Goal: Check status

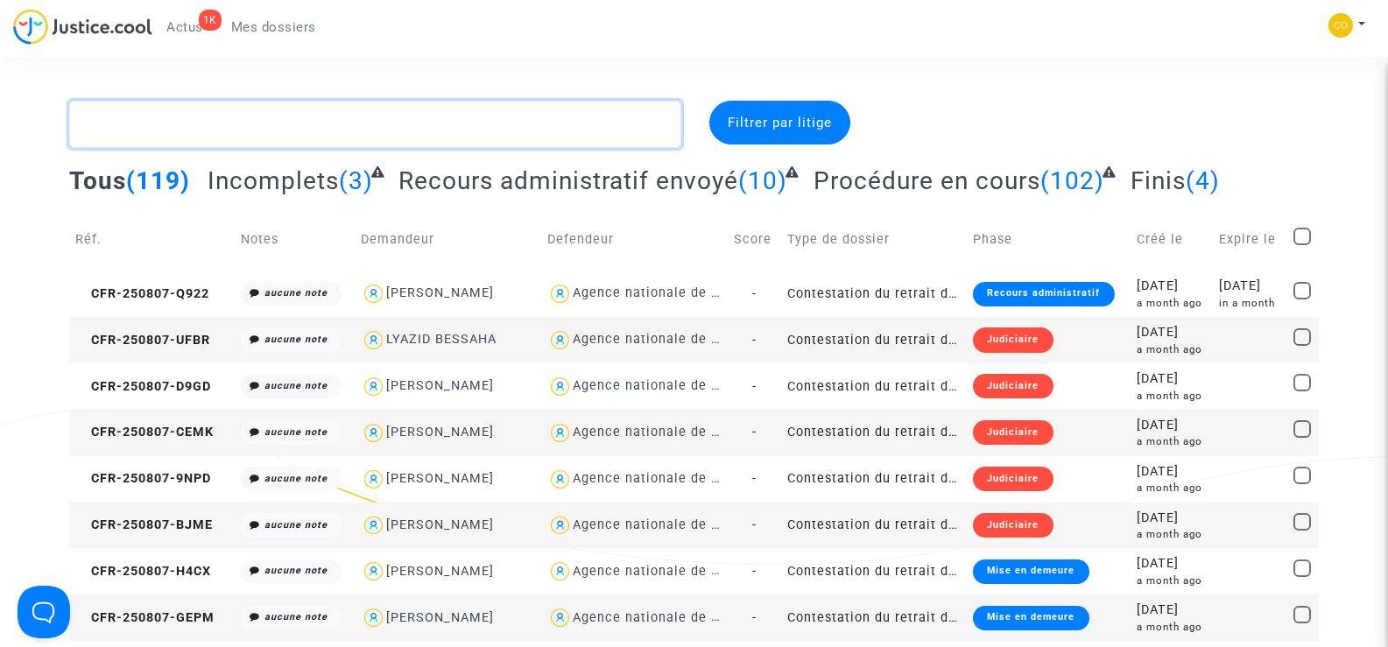
click at [184, 128] on textarea at bounding box center [374, 124] width 611 height 47
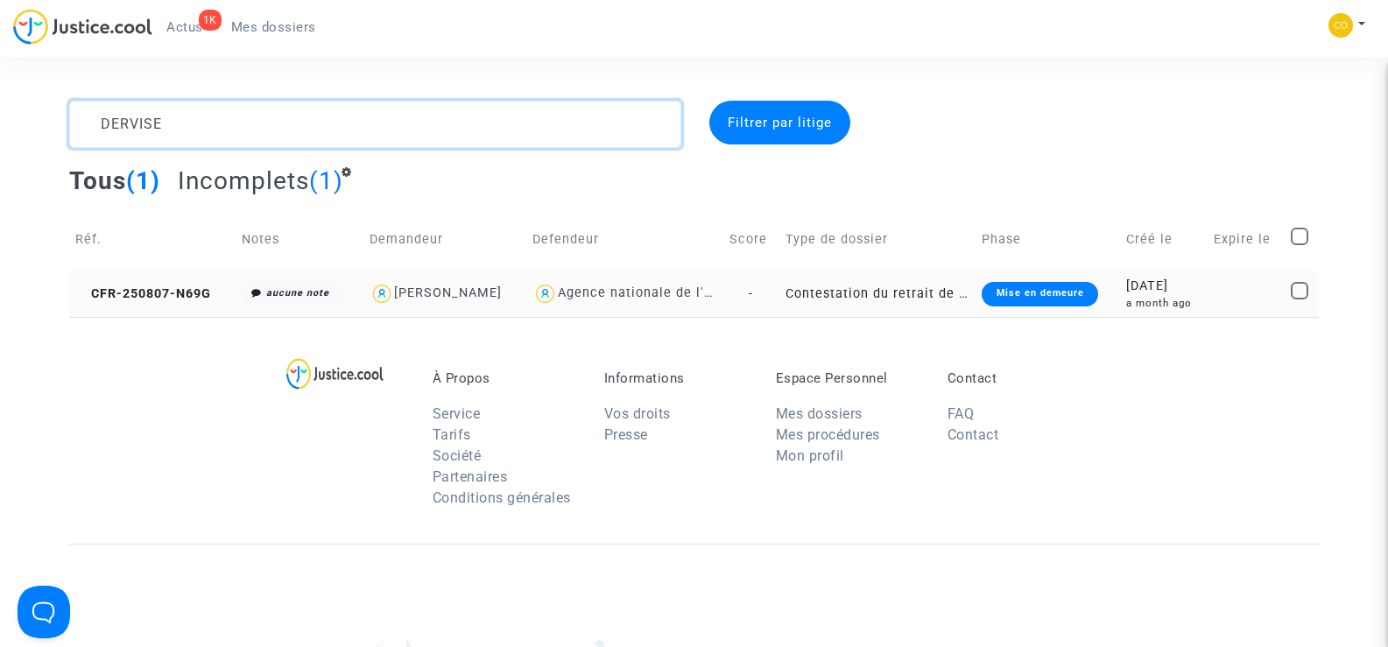
type textarea "DERVISE"
click at [109, 283] on td "CFR-250807-N69G" at bounding box center [152, 294] width 166 height 46
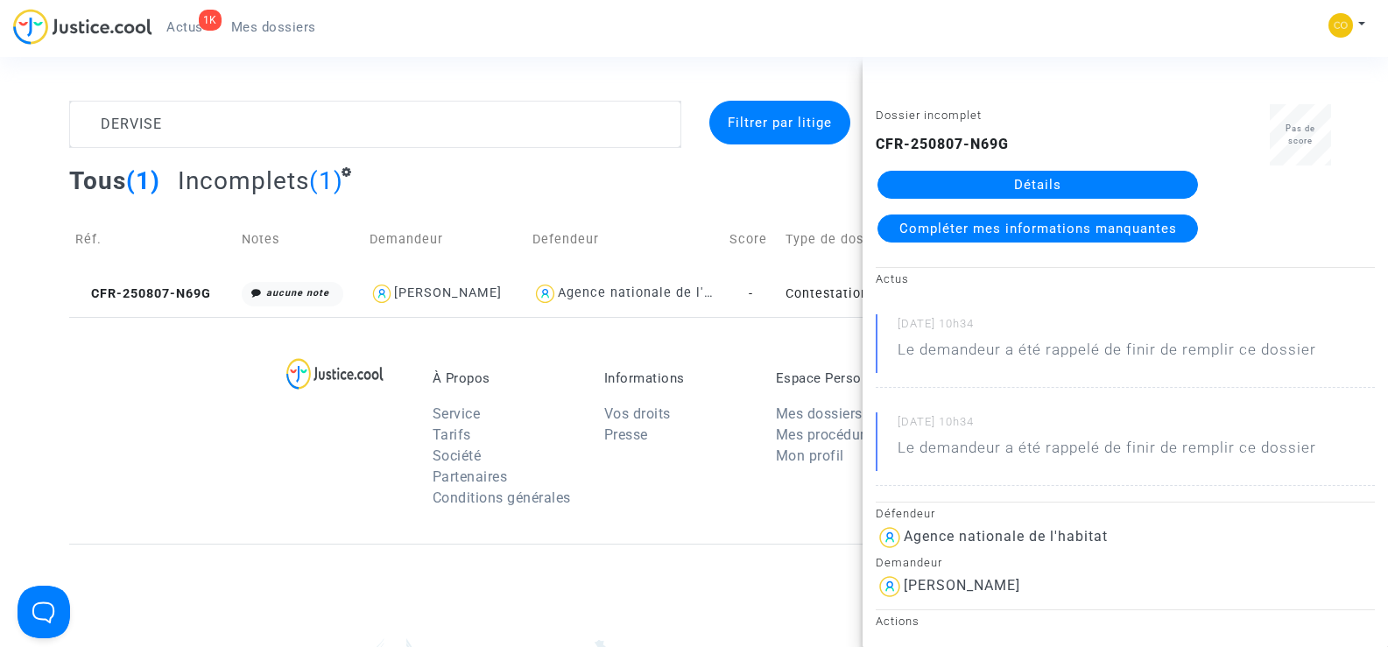
click at [1059, 182] on link "Détails" at bounding box center [1037, 185] width 321 height 28
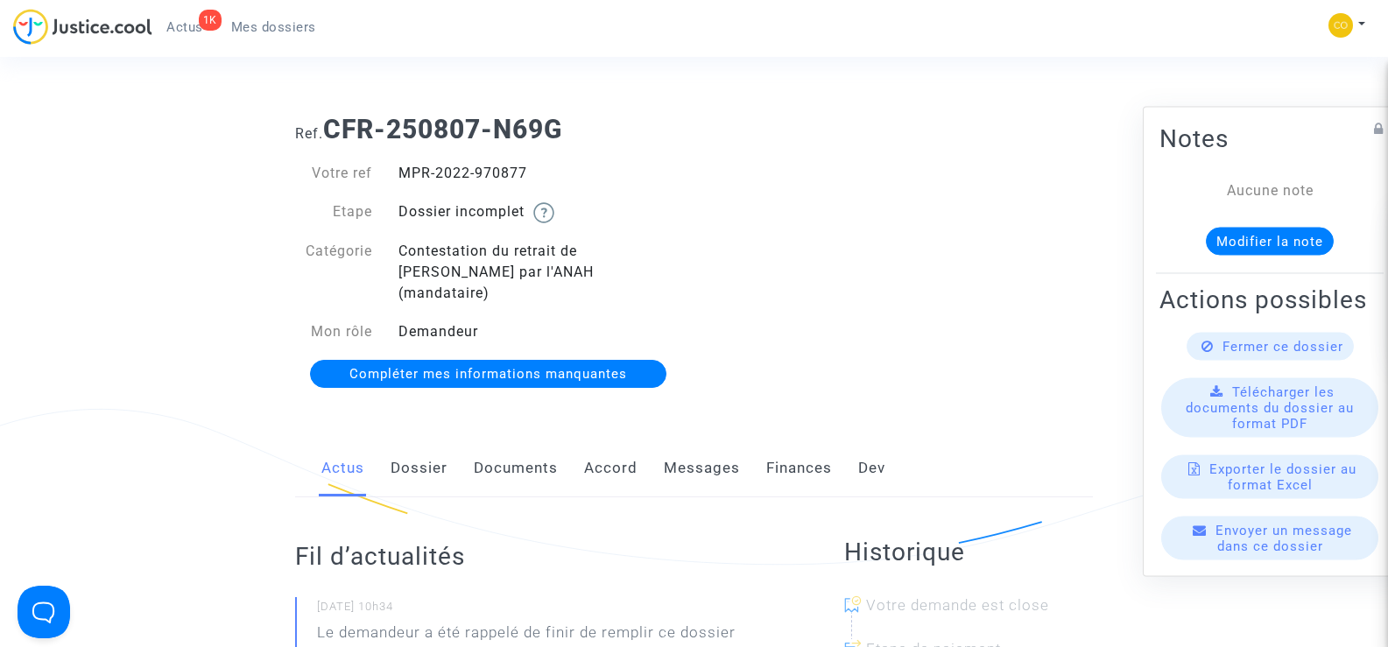
click at [520, 456] on link "Documents" at bounding box center [516, 469] width 84 height 58
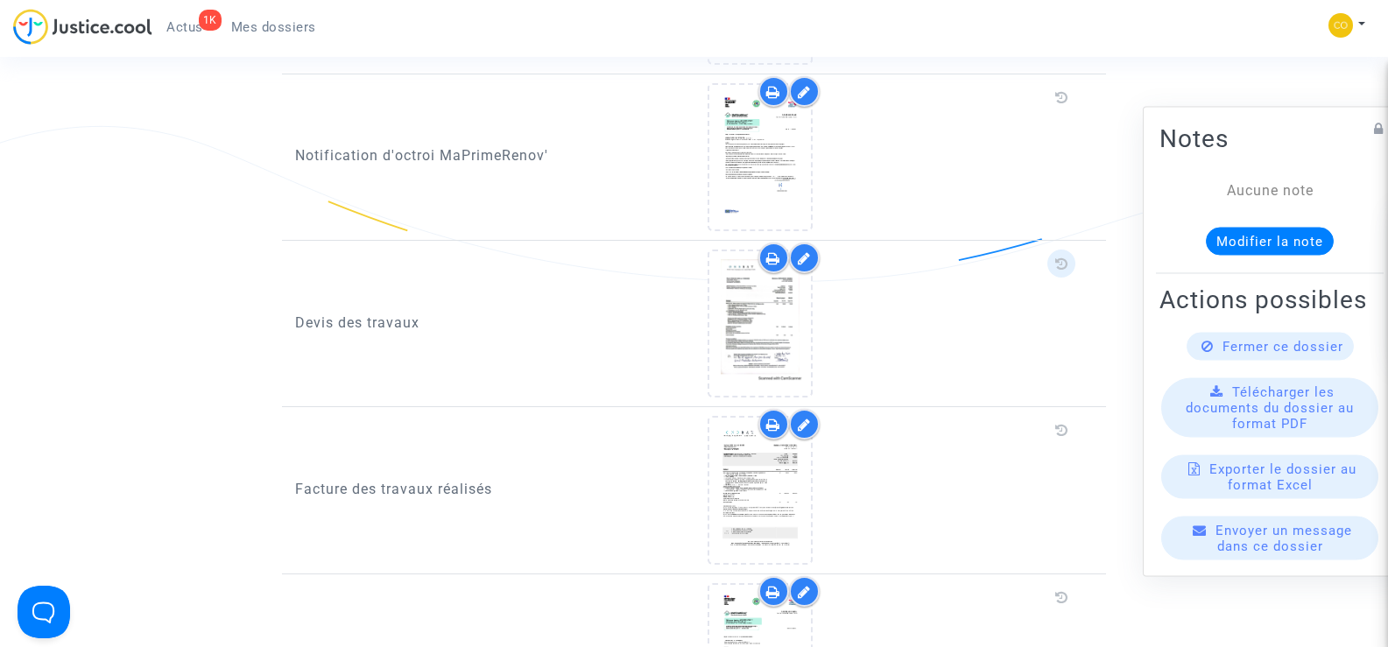
scroll to position [1226, 0]
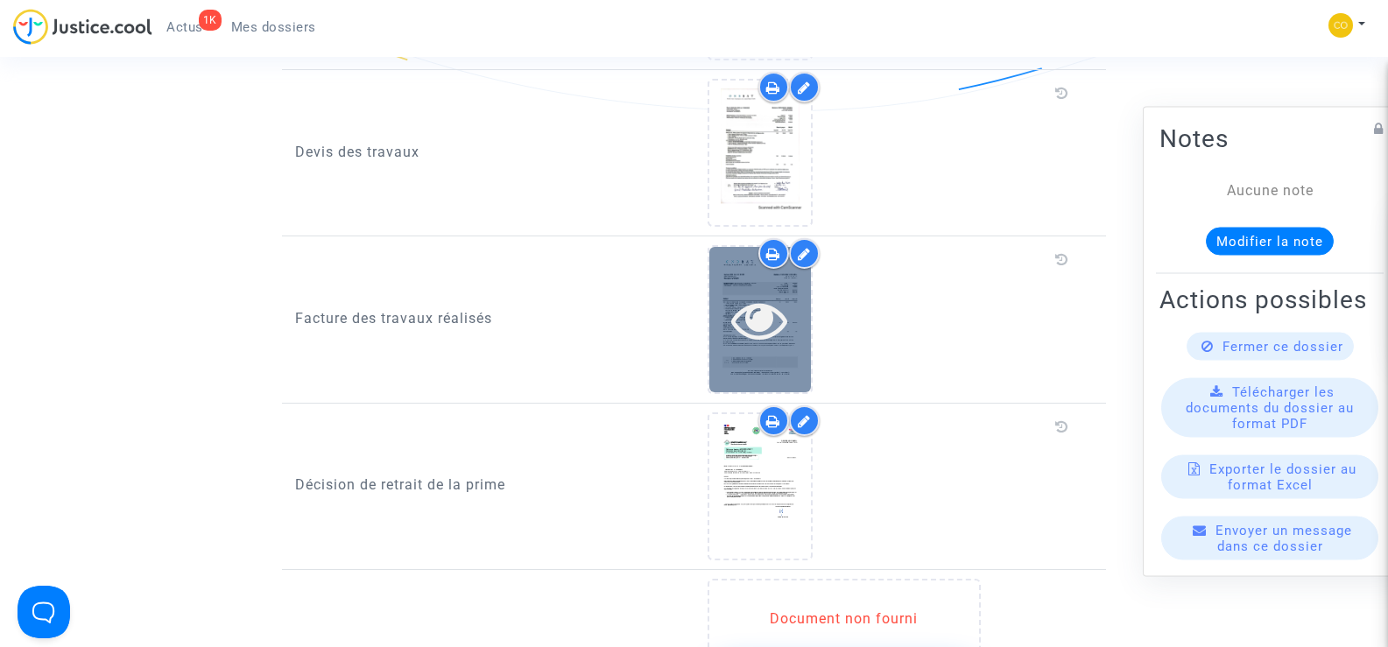
click at [750, 321] on icon at bounding box center [759, 320] width 57 height 56
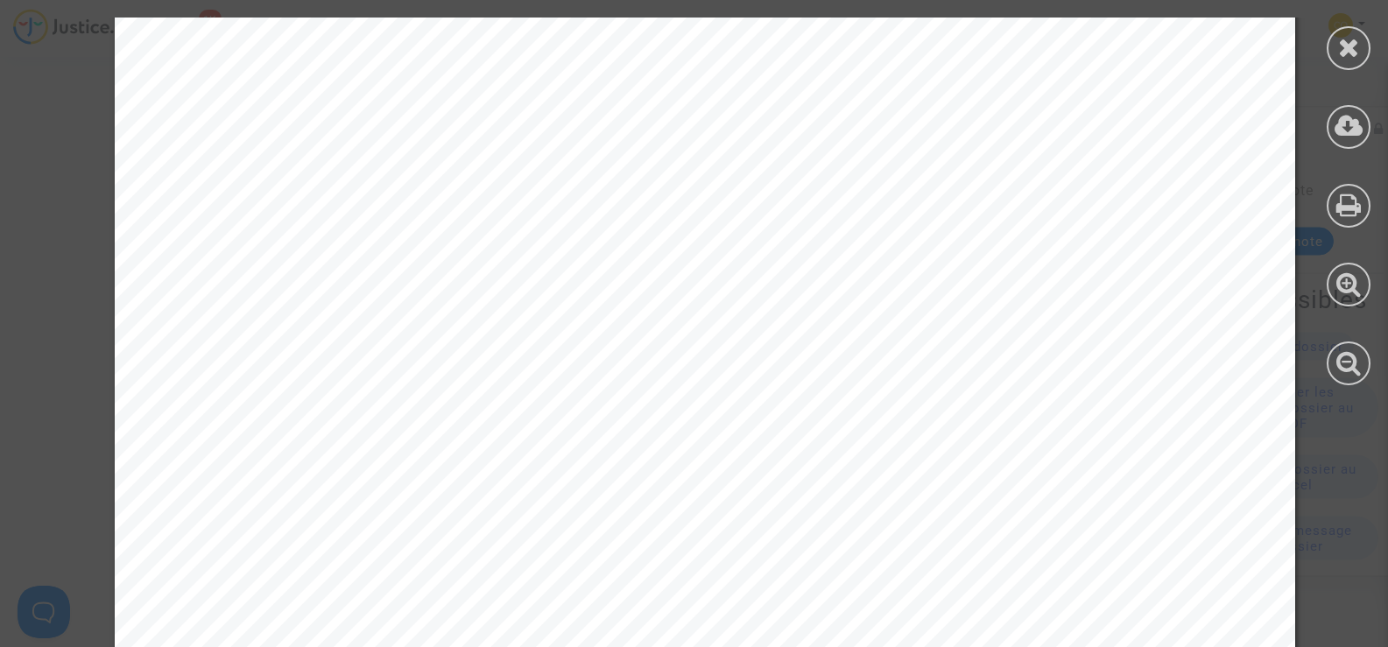
scroll to position [4420, 0]
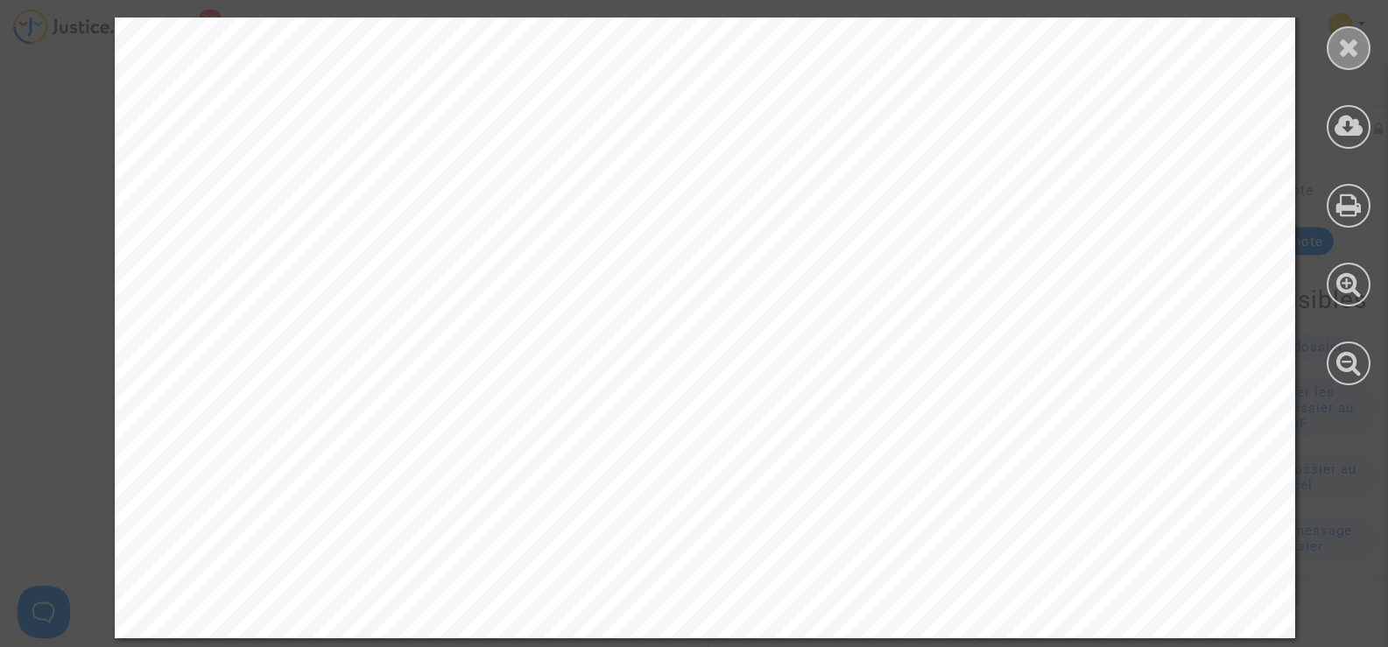
click at [1344, 65] on div at bounding box center [1349, 48] width 44 height 44
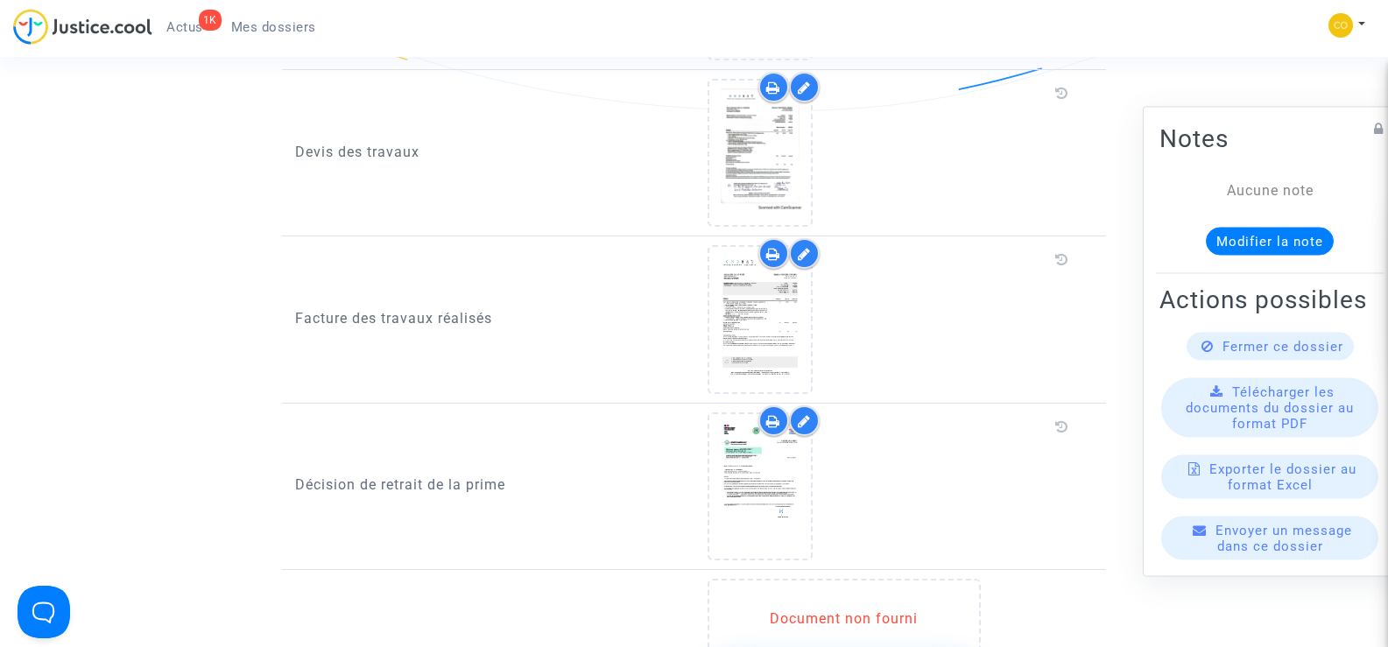
scroll to position [1401, 0]
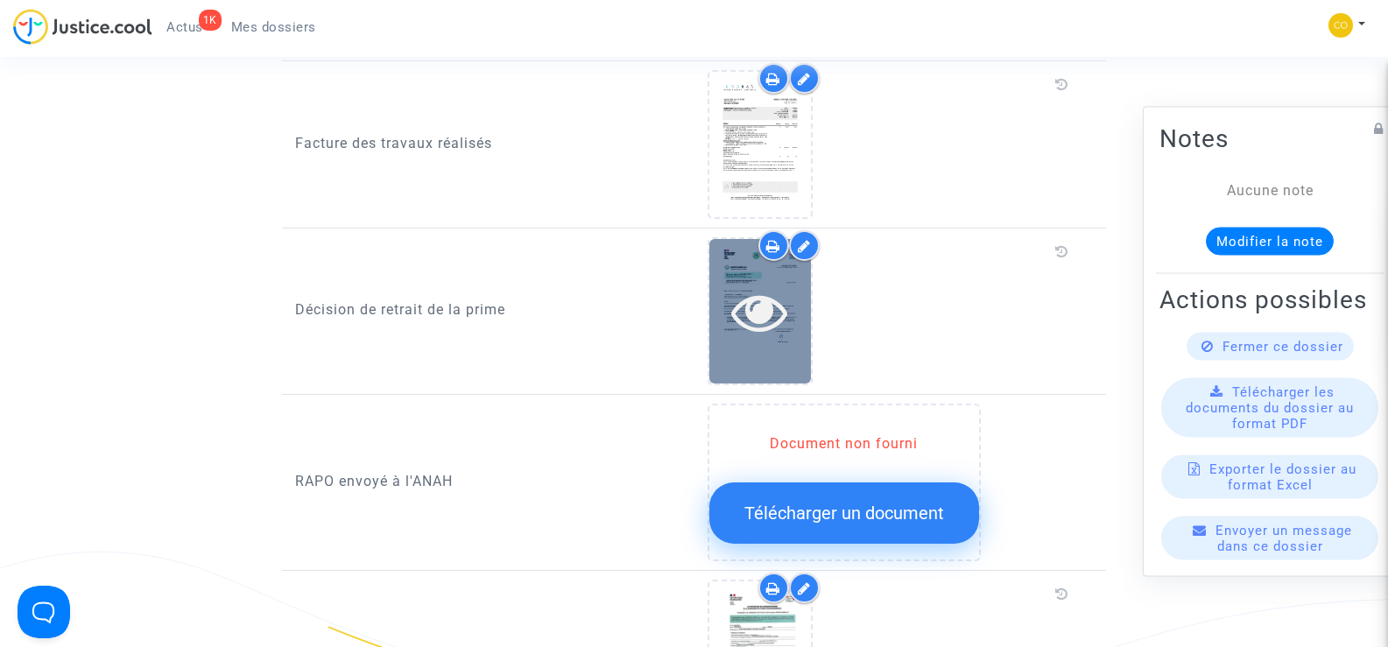
click at [758, 293] on icon at bounding box center [759, 312] width 57 height 56
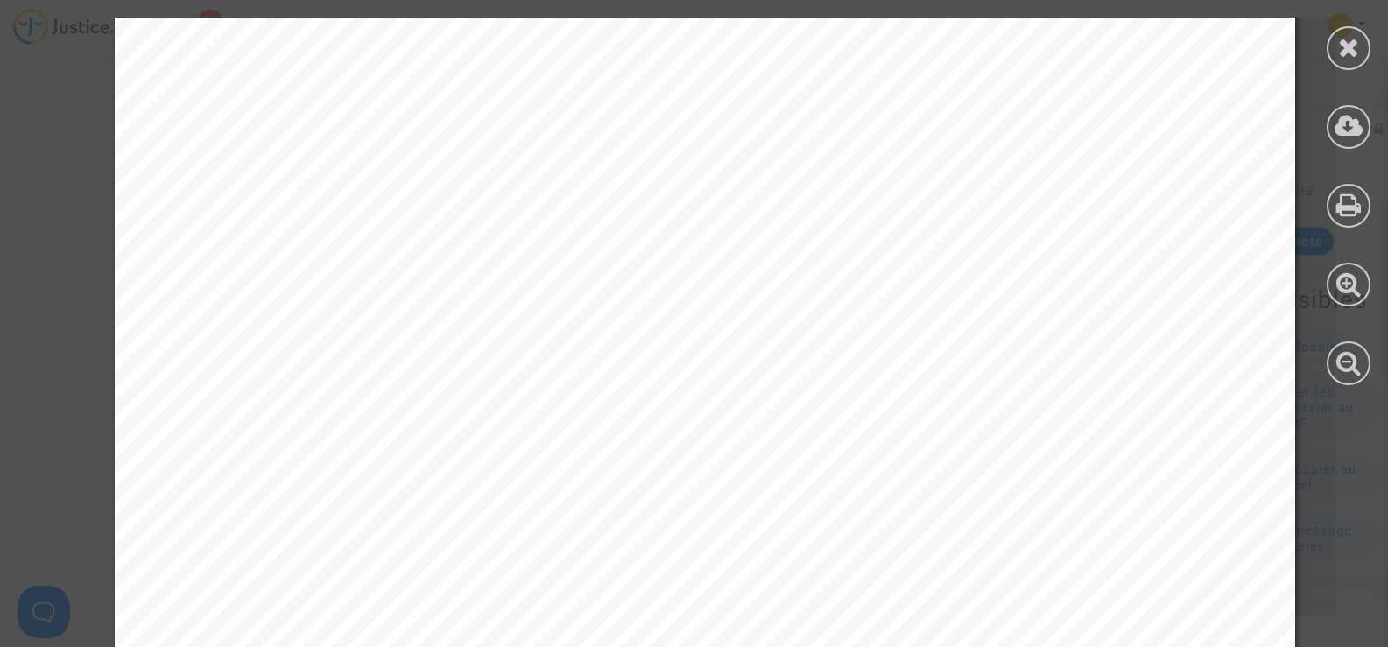
scroll to position [553, 0]
click at [1362, 51] on div at bounding box center [1349, 48] width 44 height 44
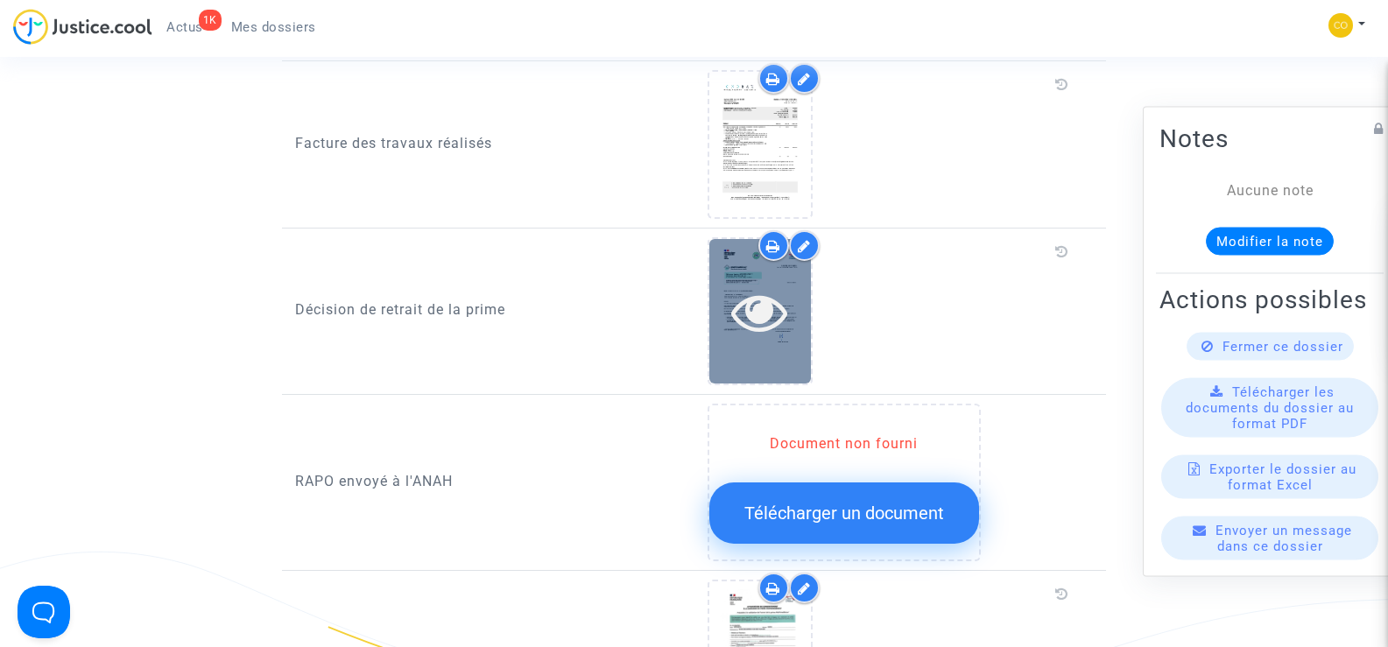
click at [780, 298] on icon at bounding box center [759, 312] width 57 height 56
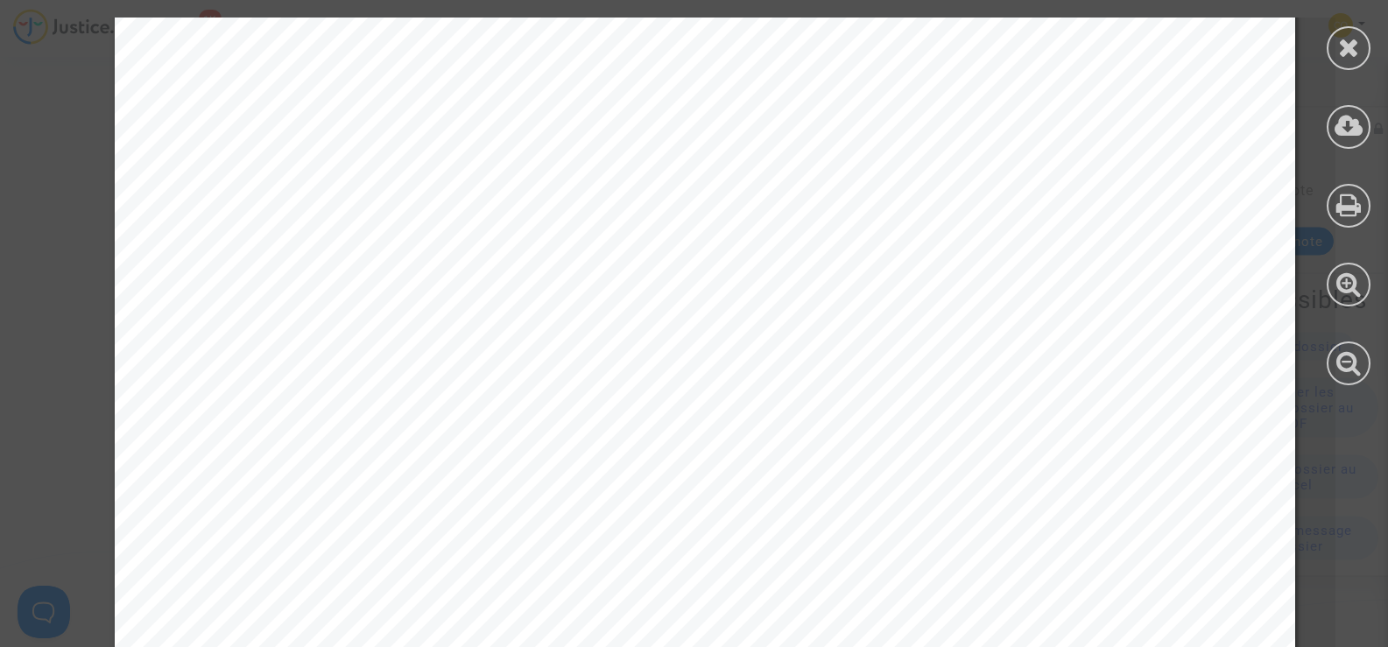
scroll to position [525, 0]
